Goal: Information Seeking & Learning: Learn about a topic

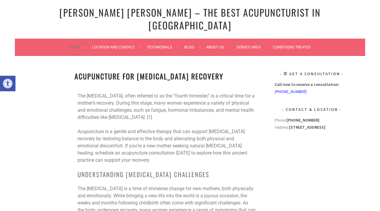
click at [70, 43] on link "Home" at bounding box center [77, 46] width 17 height 7
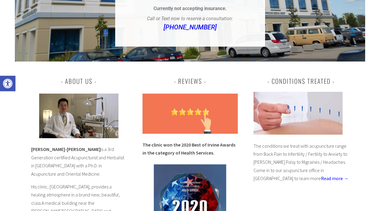
scroll to position [178, 0]
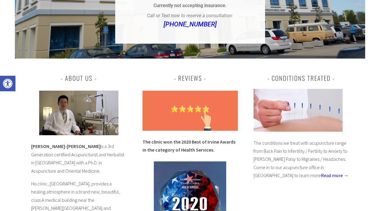
click at [80, 102] on img at bounding box center [78, 112] width 79 height 44
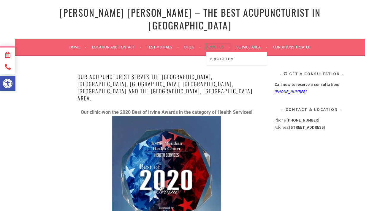
click at [211, 43] on link "About Us" at bounding box center [218, 46] width 24 height 7
click at [219, 52] on link "Video Gallery" at bounding box center [236, 58] width 60 height 13
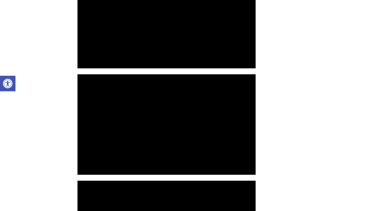
scroll to position [199, 0]
